Goal: Task Accomplishment & Management: Use online tool/utility

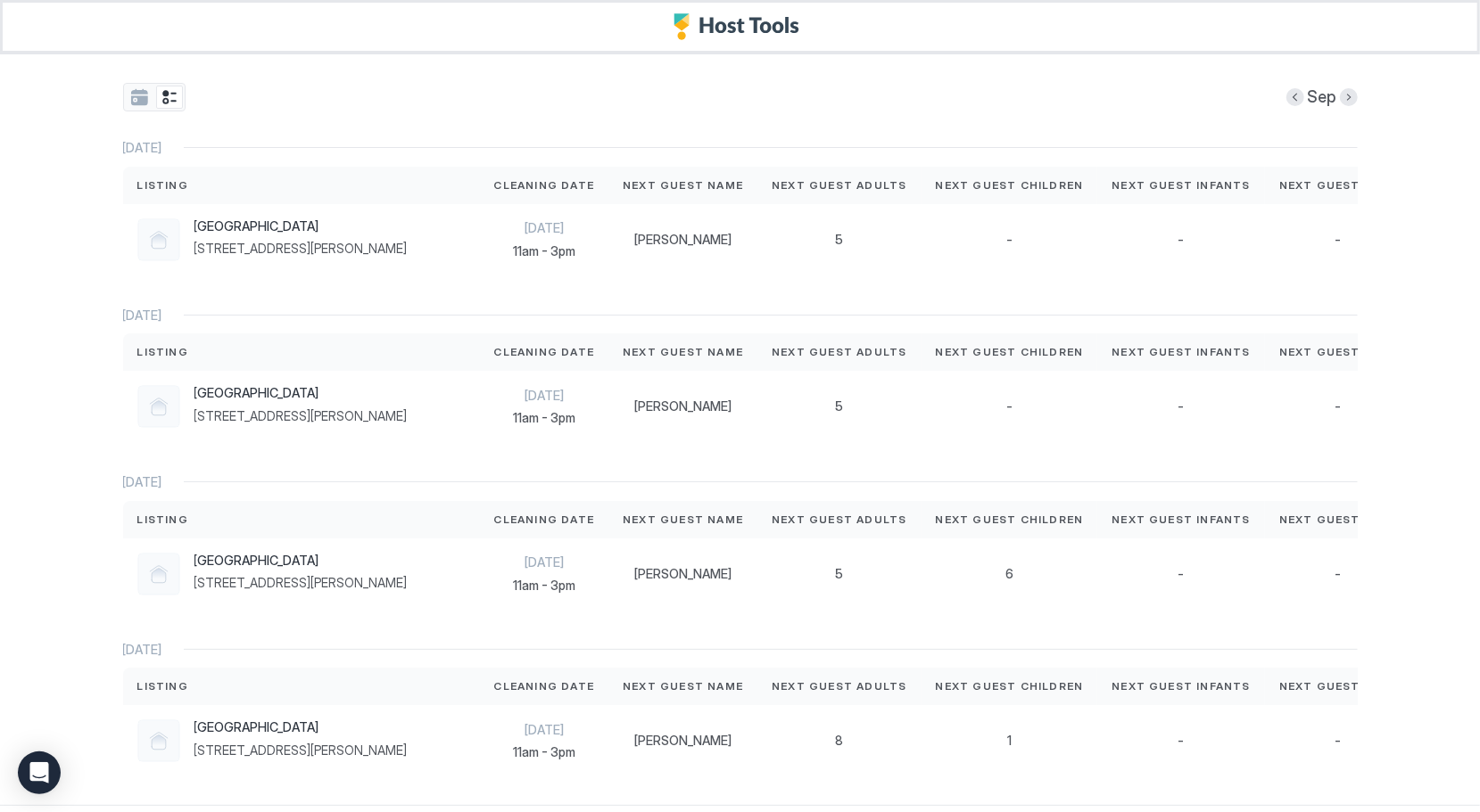
scroll to position [77, 0]
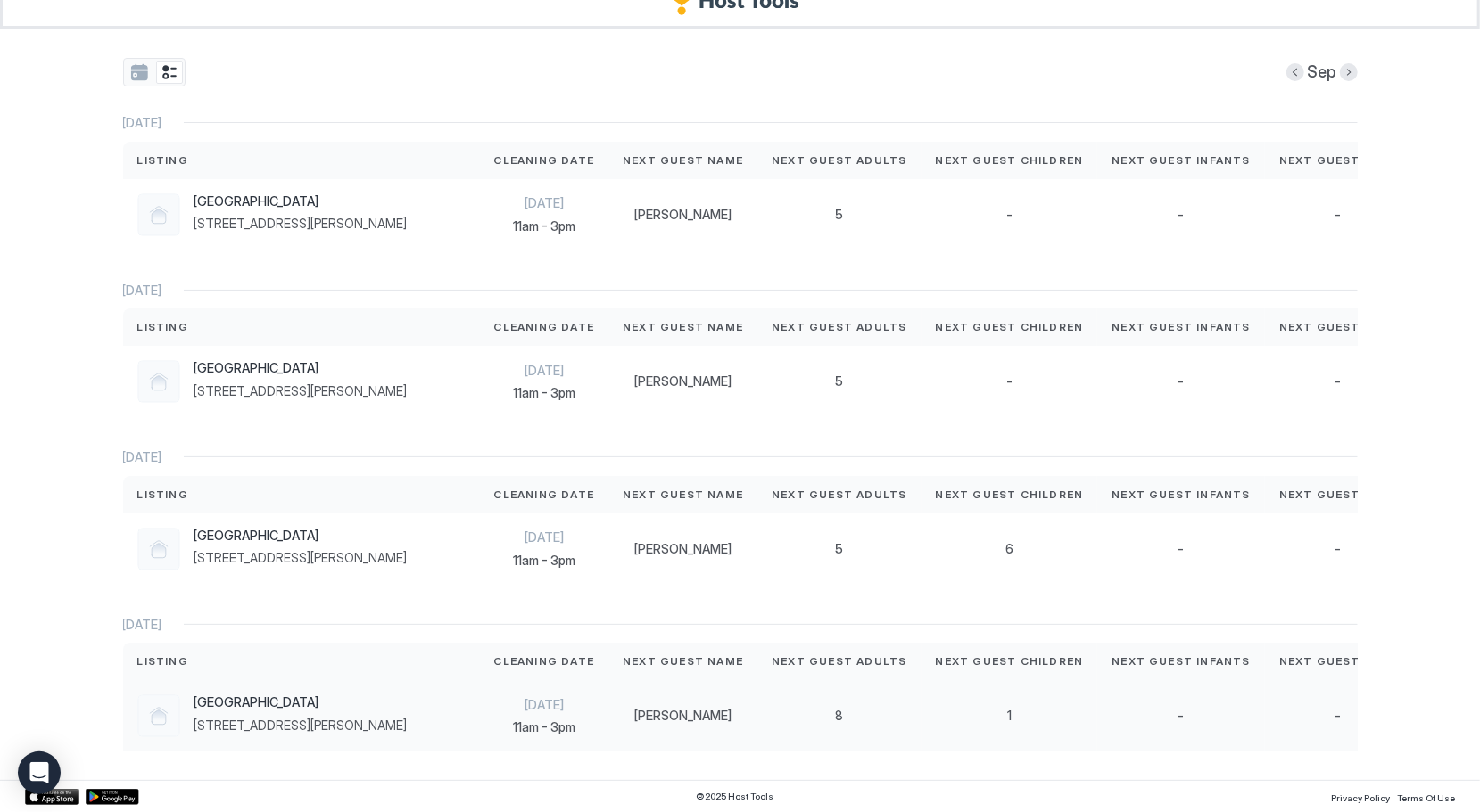
click at [1265, 706] on div "-" at bounding box center [1338, 716] width 147 height 71
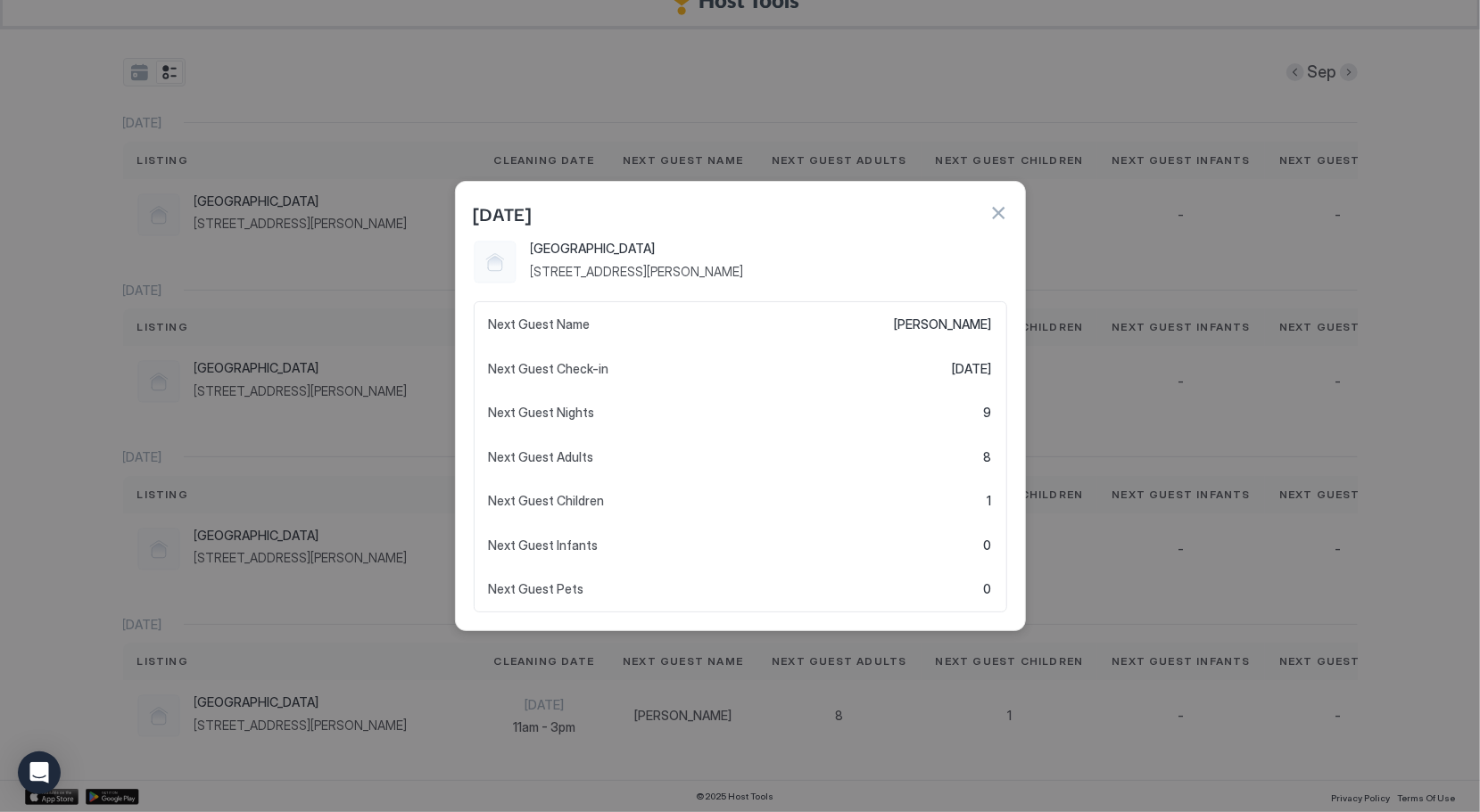
click at [997, 215] on button "button" at bounding box center [998, 213] width 17 height 17
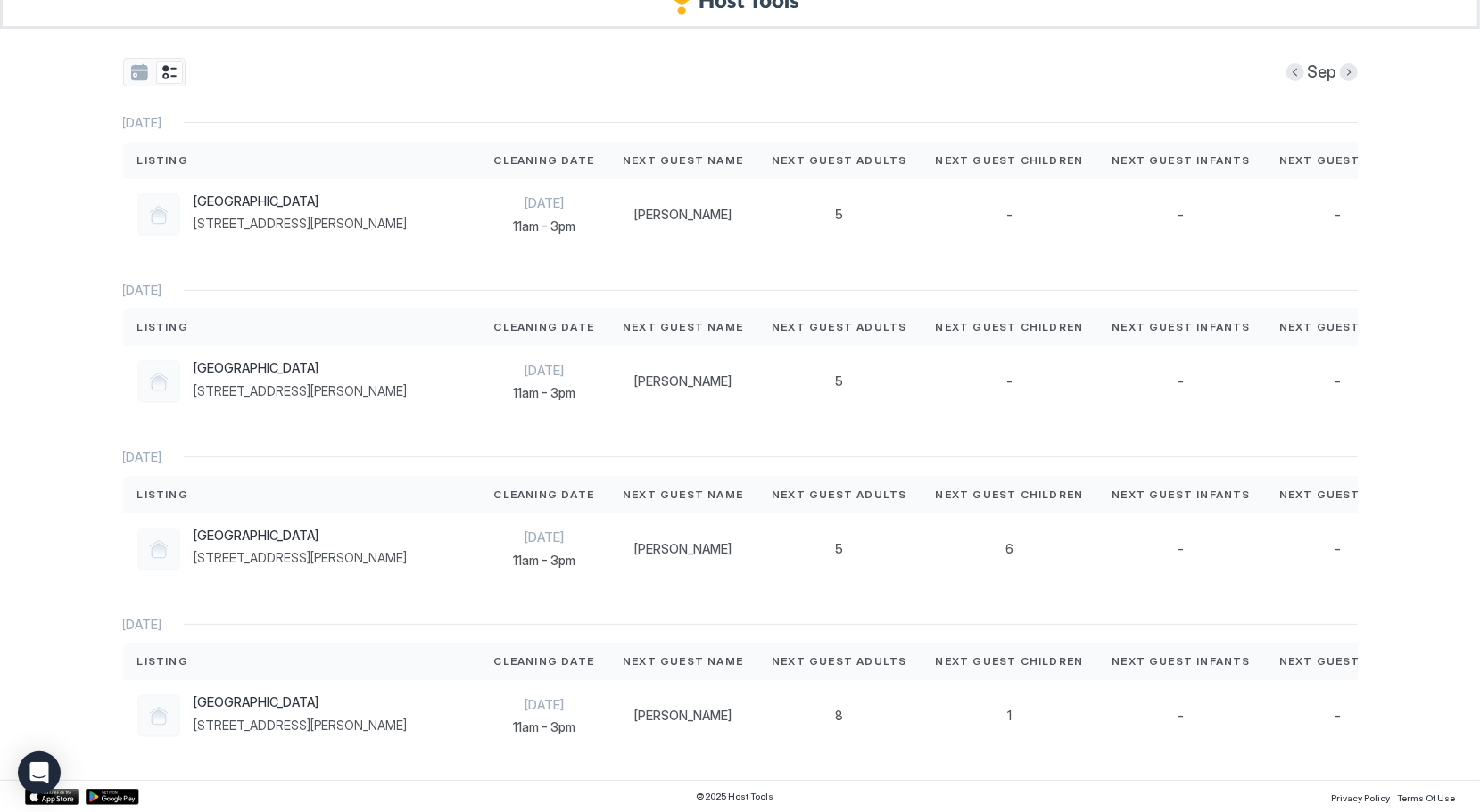
scroll to position [0, 0]
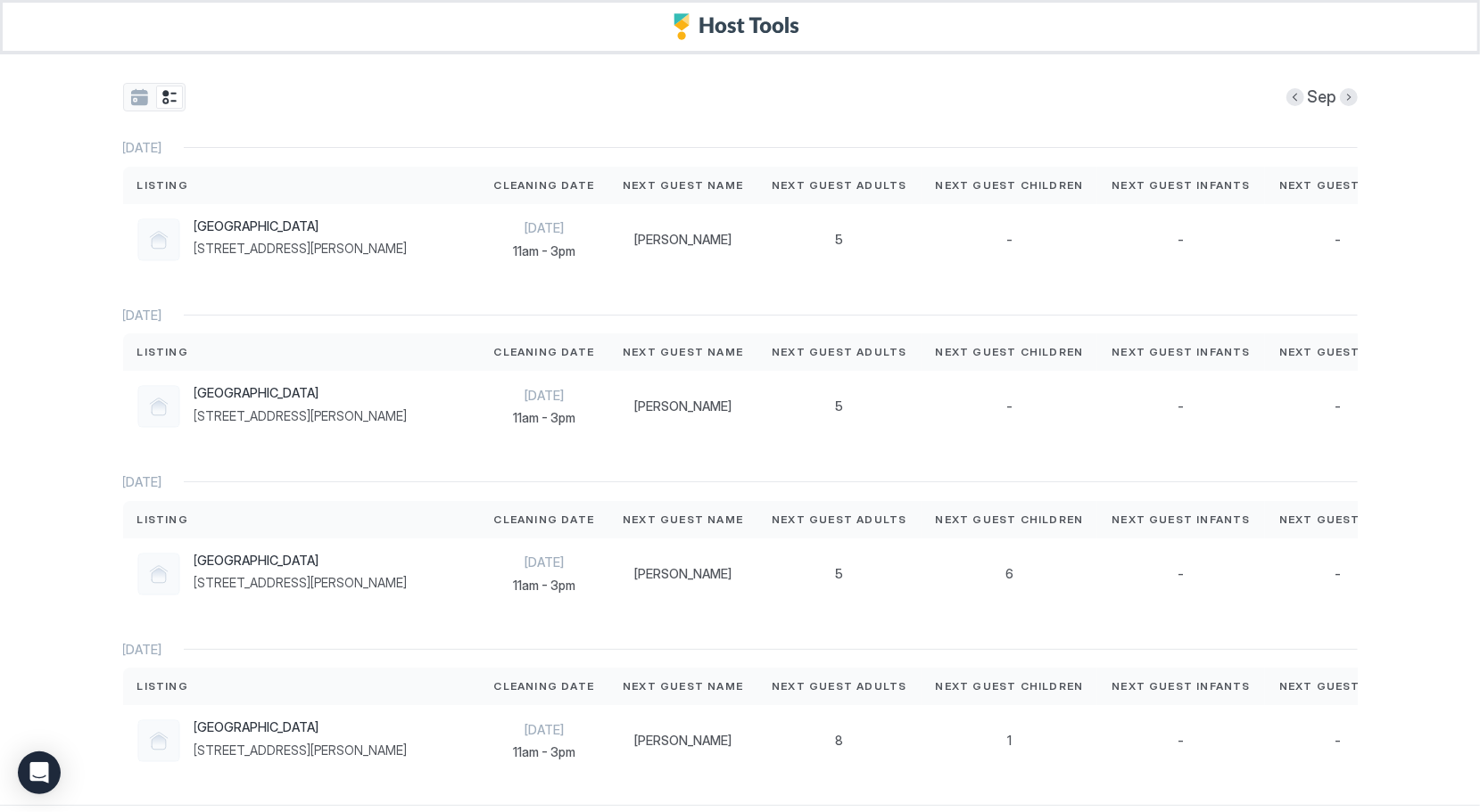
click at [1345, 102] on button "Next month" at bounding box center [1348, 96] width 17 height 17
click at [932, 222] on div "-" at bounding box center [1010, 240] width 177 height 71
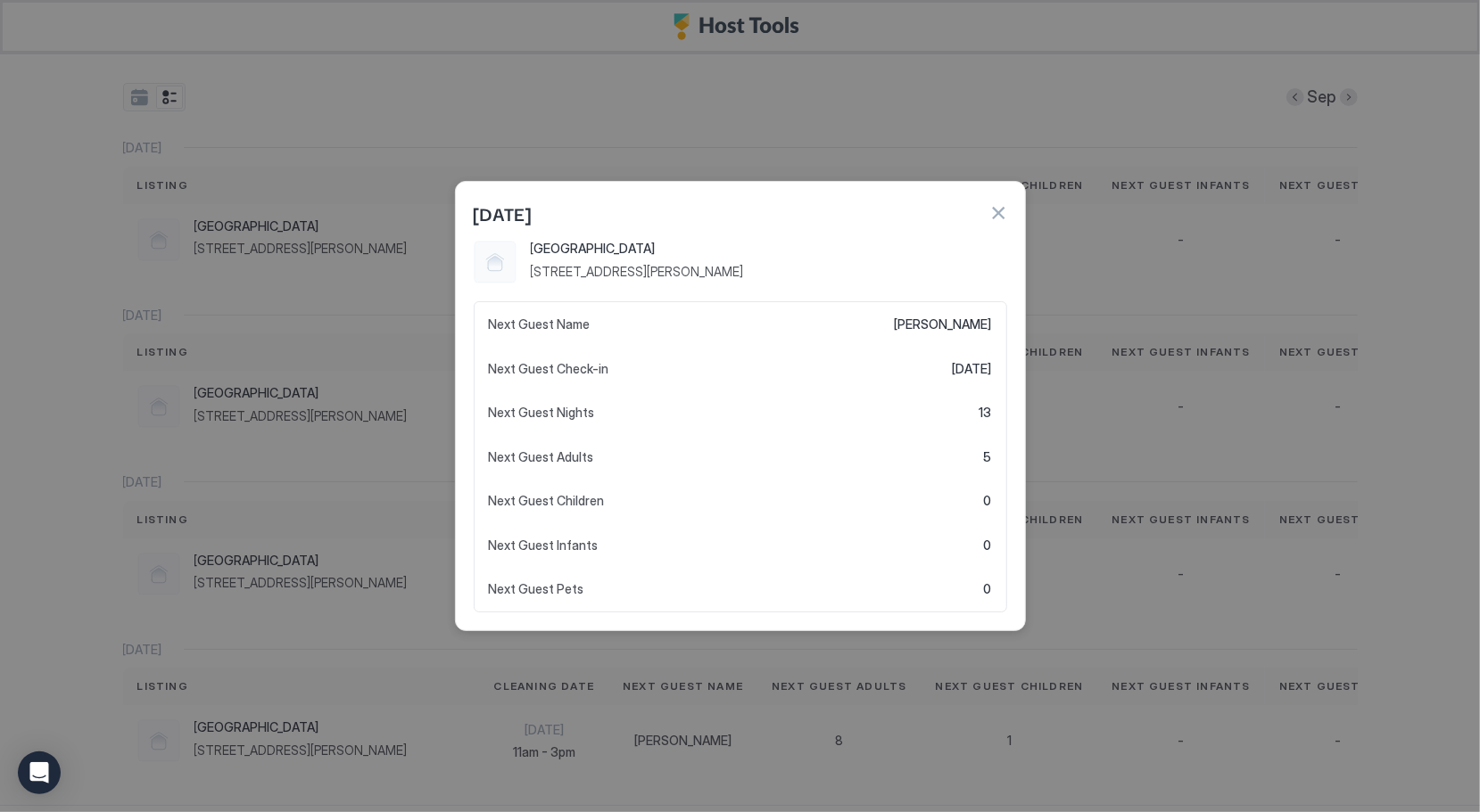
click at [996, 213] on button "button" at bounding box center [998, 213] width 17 height 17
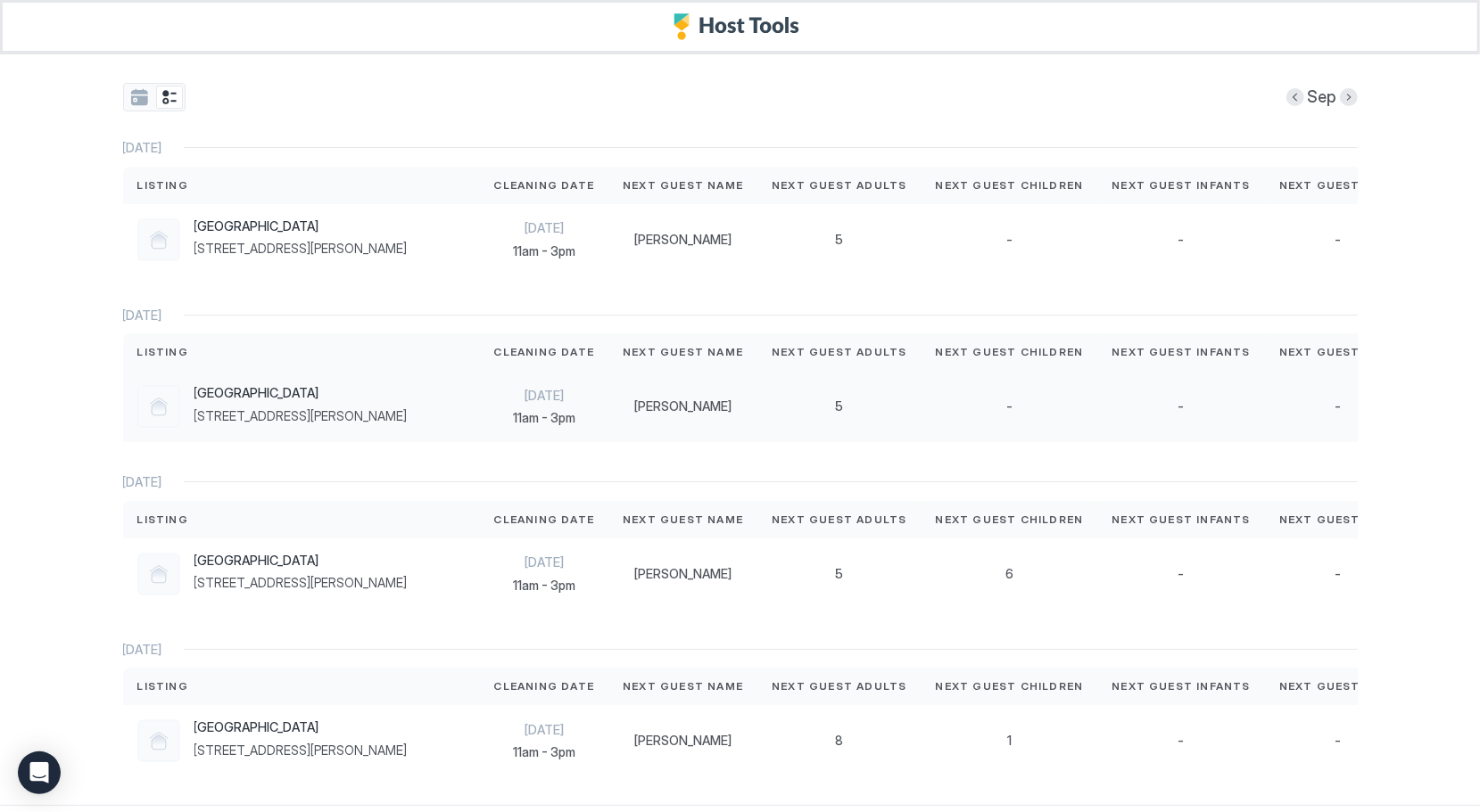
click at [893, 402] on div "5" at bounding box center [839, 407] width 163 height 71
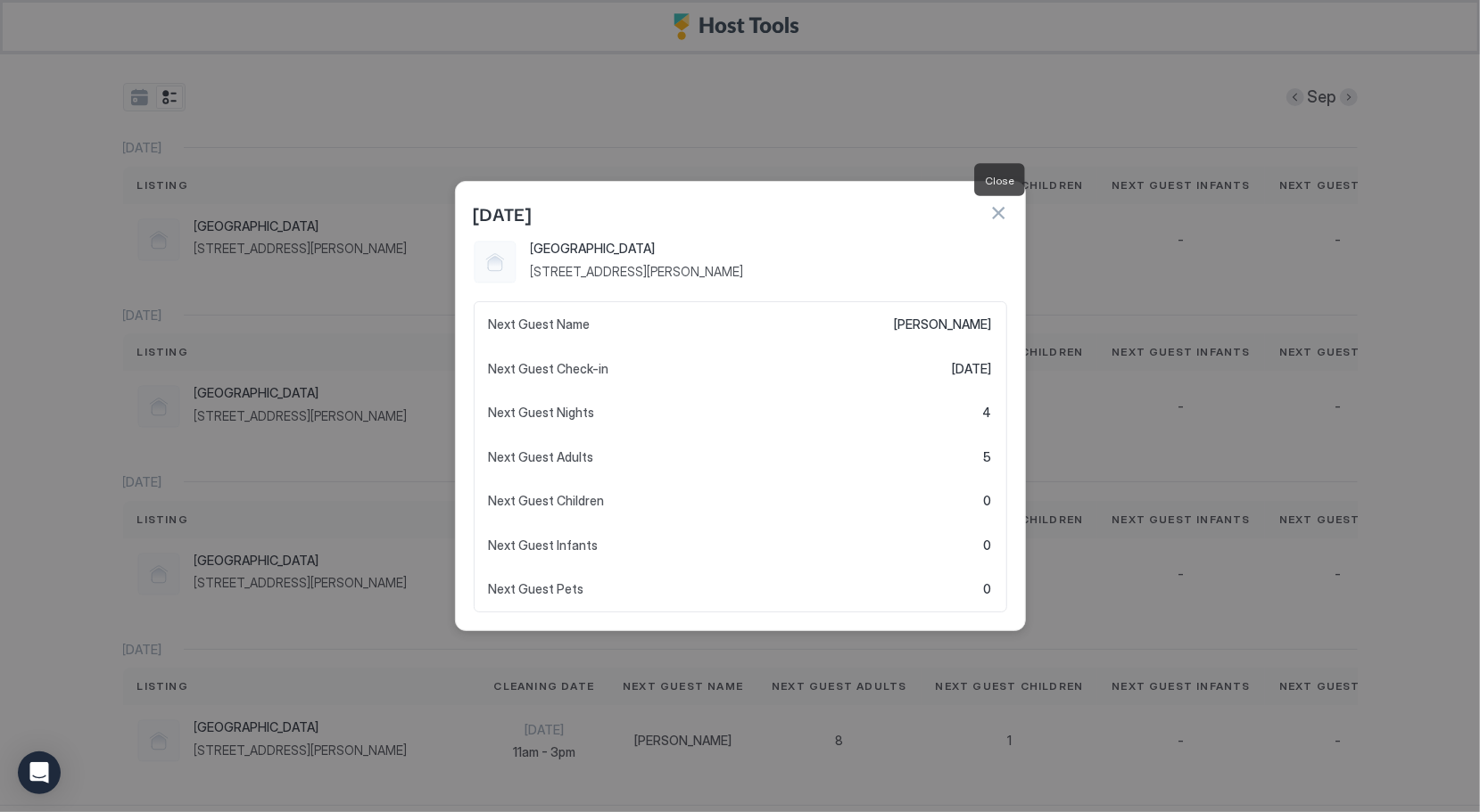
click at [1000, 214] on button "button" at bounding box center [998, 213] width 17 height 17
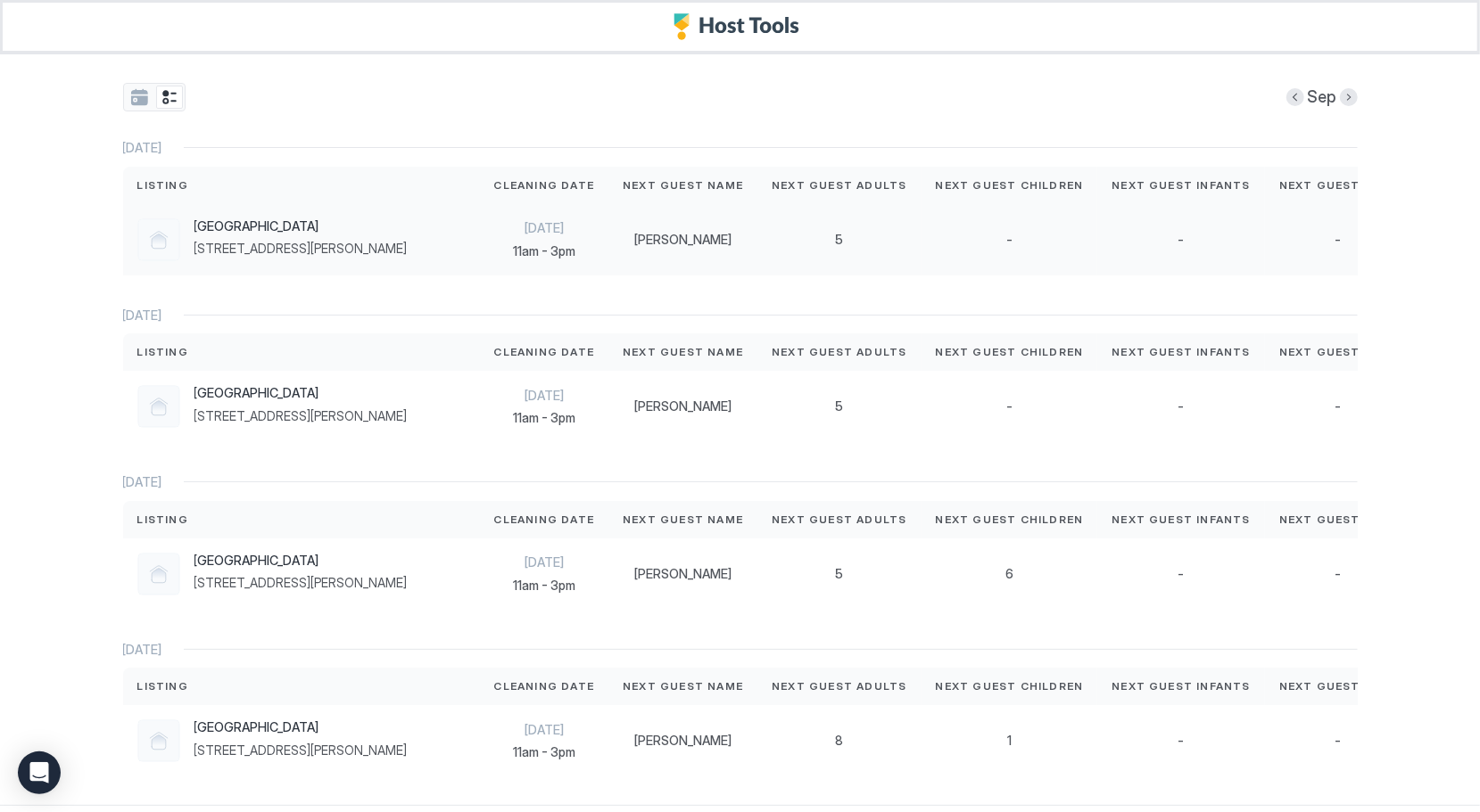
drag, startPoint x: 1000, startPoint y: 214, endPoint x: 843, endPoint y: 219, distance: 157.1
click at [843, 219] on div "5" at bounding box center [839, 240] width 163 height 71
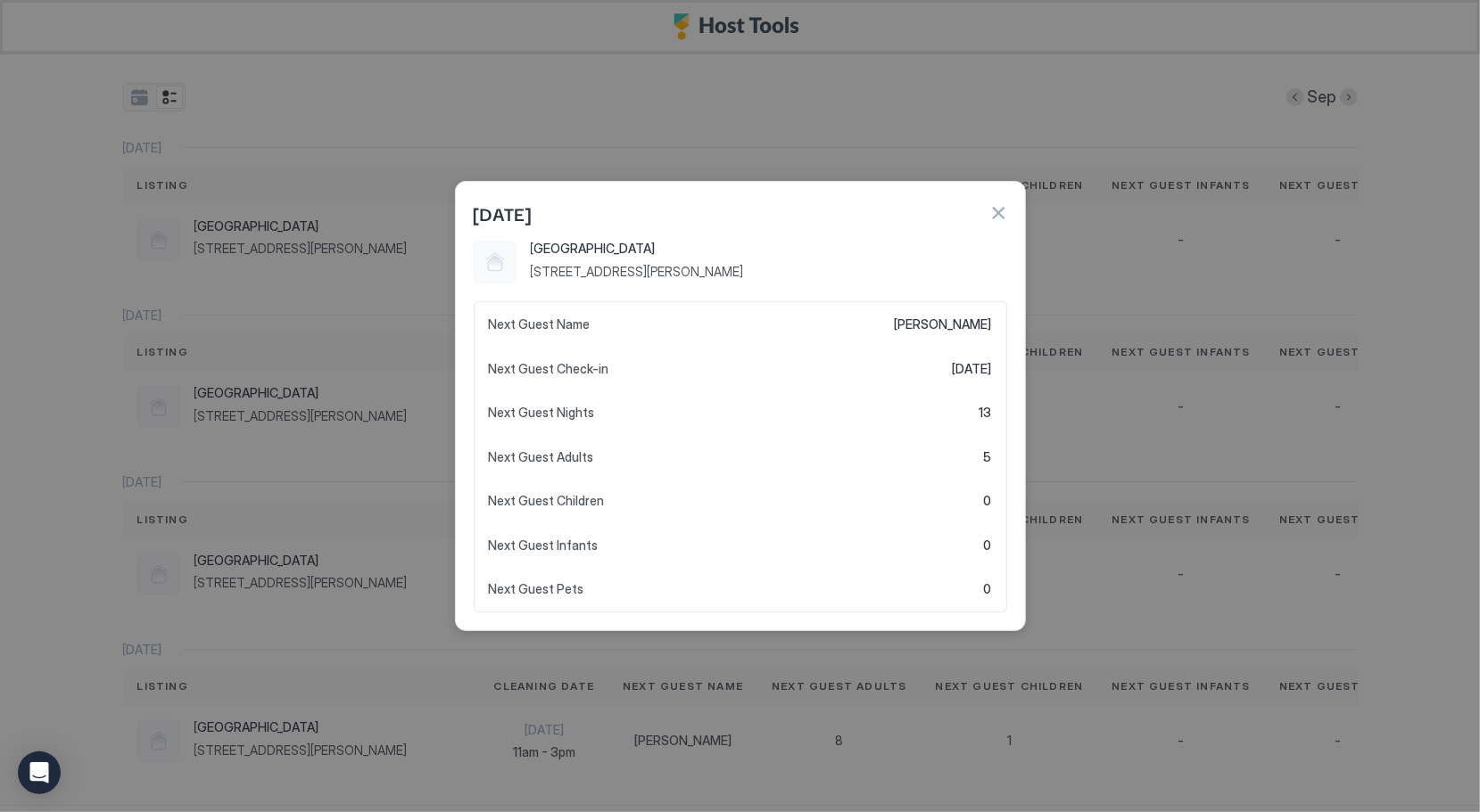
click at [480, 670] on div at bounding box center [740, 406] width 1480 height 812
